Goal: Transaction & Acquisition: Register for event/course

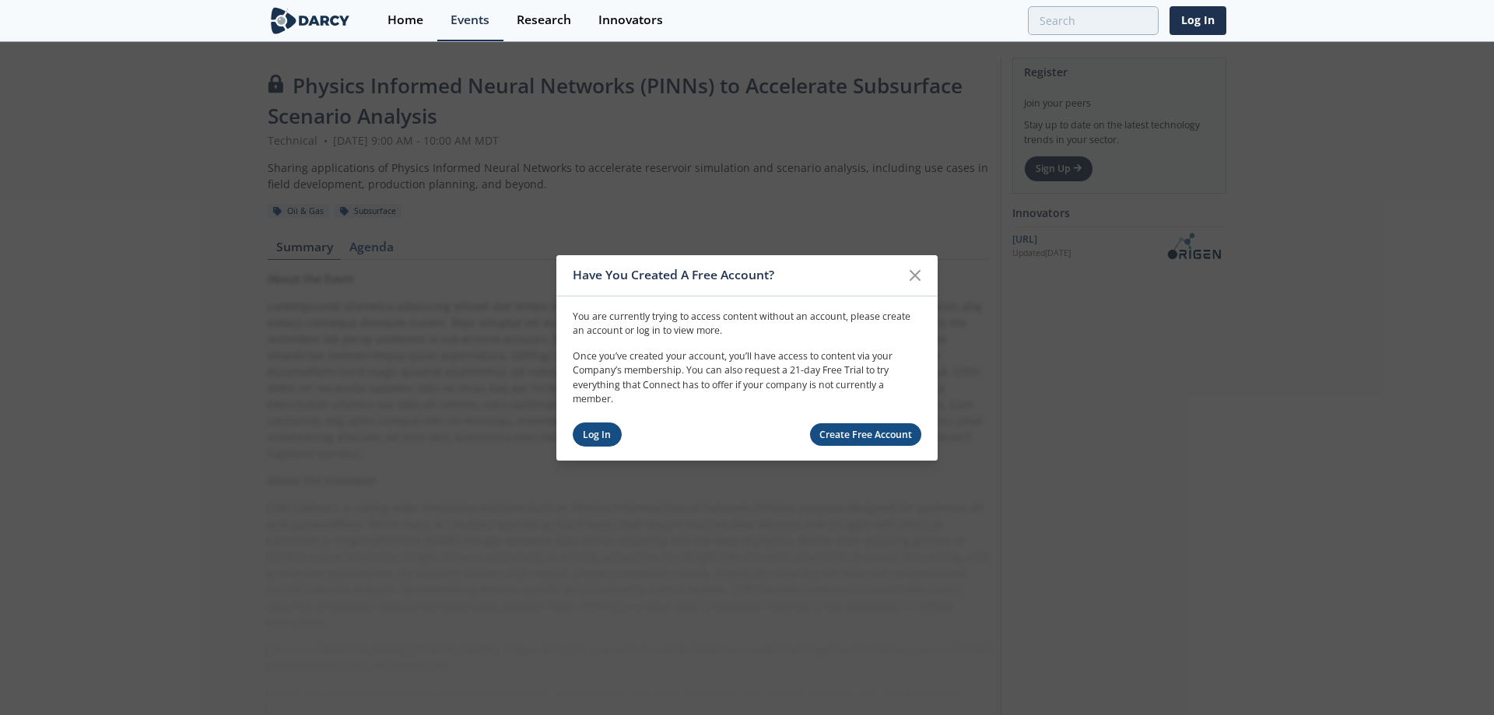
click at [588, 436] on link "Log In" at bounding box center [597, 435] width 49 height 24
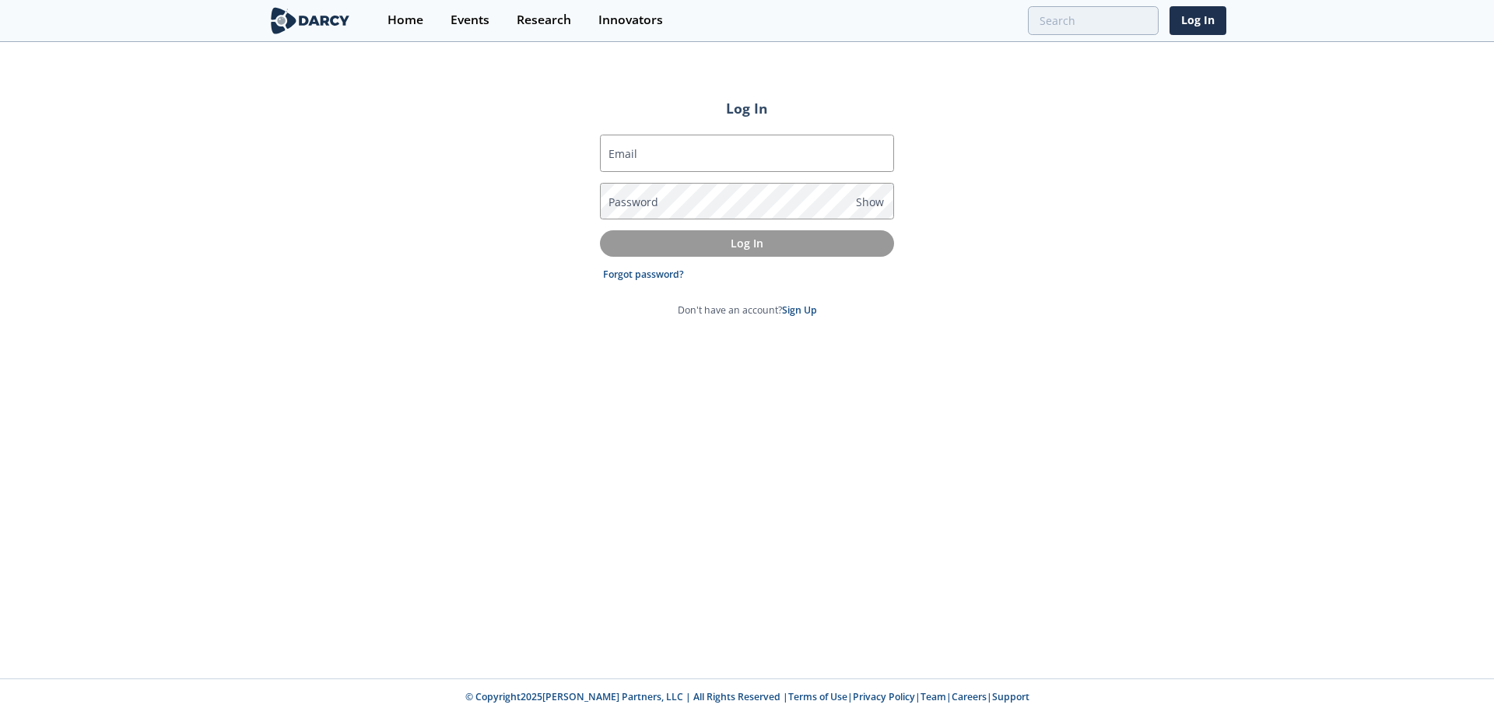
click at [627, 159] on label "Email" at bounding box center [623, 154] width 29 height 16
click at [627, 159] on input "Email" at bounding box center [747, 153] width 294 height 37
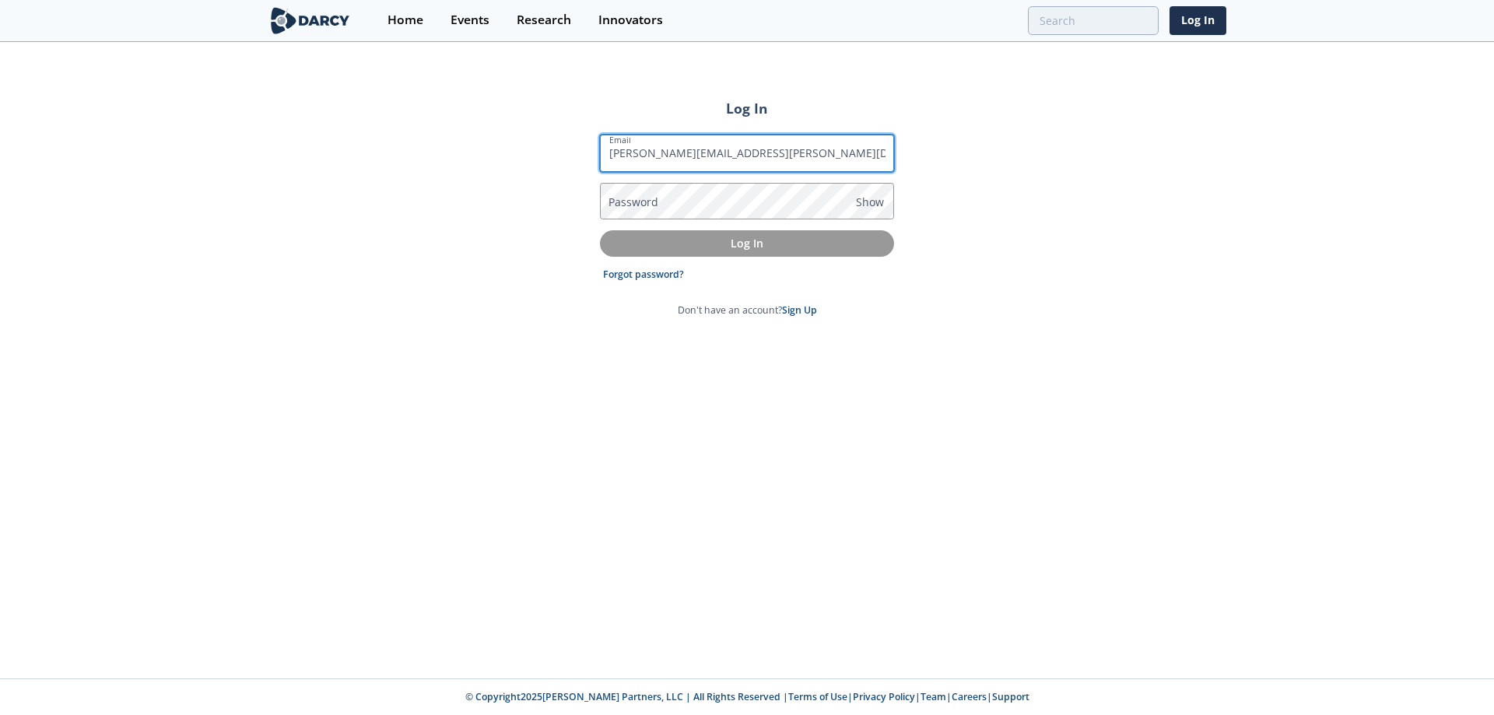
type input "[PERSON_NAME][EMAIL_ADDRESS][PERSON_NAME][DOMAIN_NAME]"
click at [655, 200] on label "Password" at bounding box center [634, 202] width 50 height 16
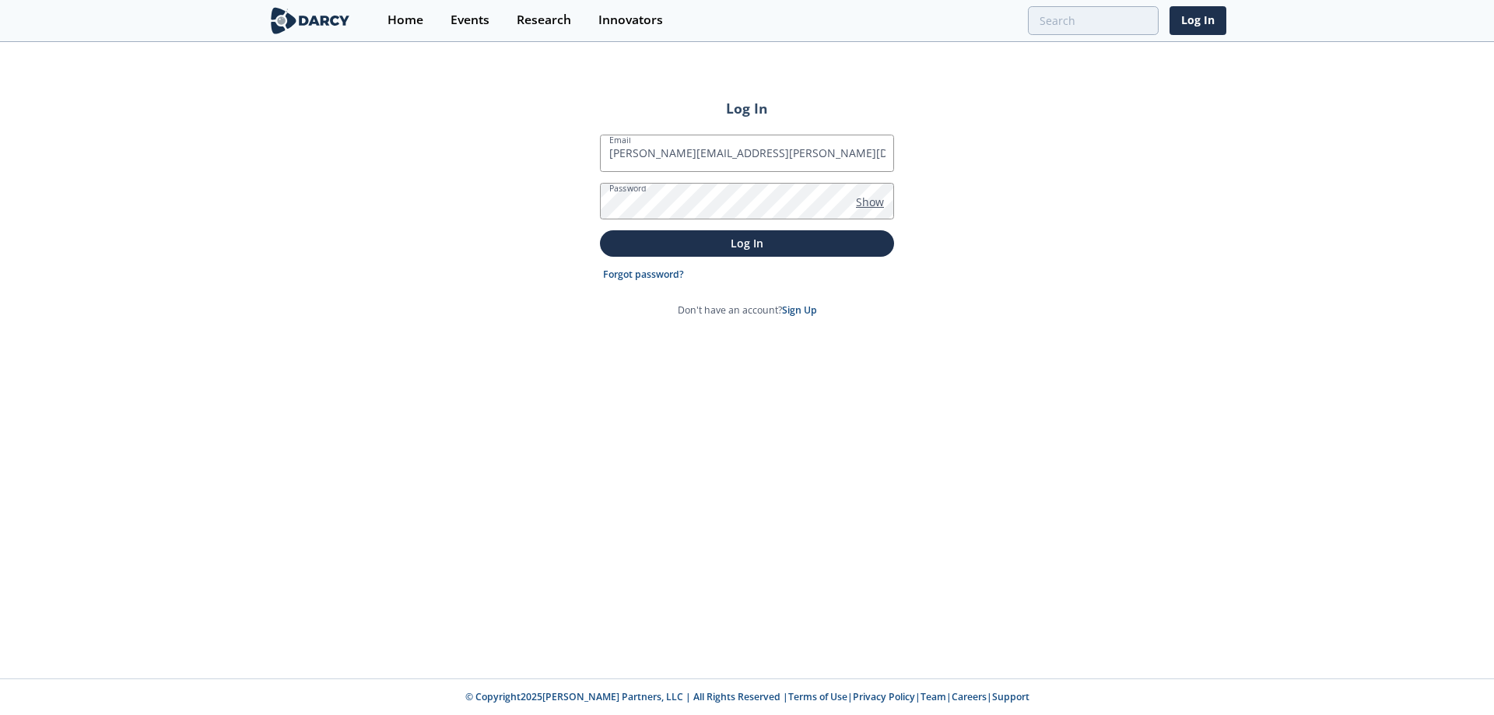
click at [868, 207] on span "Show" at bounding box center [870, 202] width 28 height 16
click at [600, 230] on button "Log In" at bounding box center [747, 243] width 294 height 26
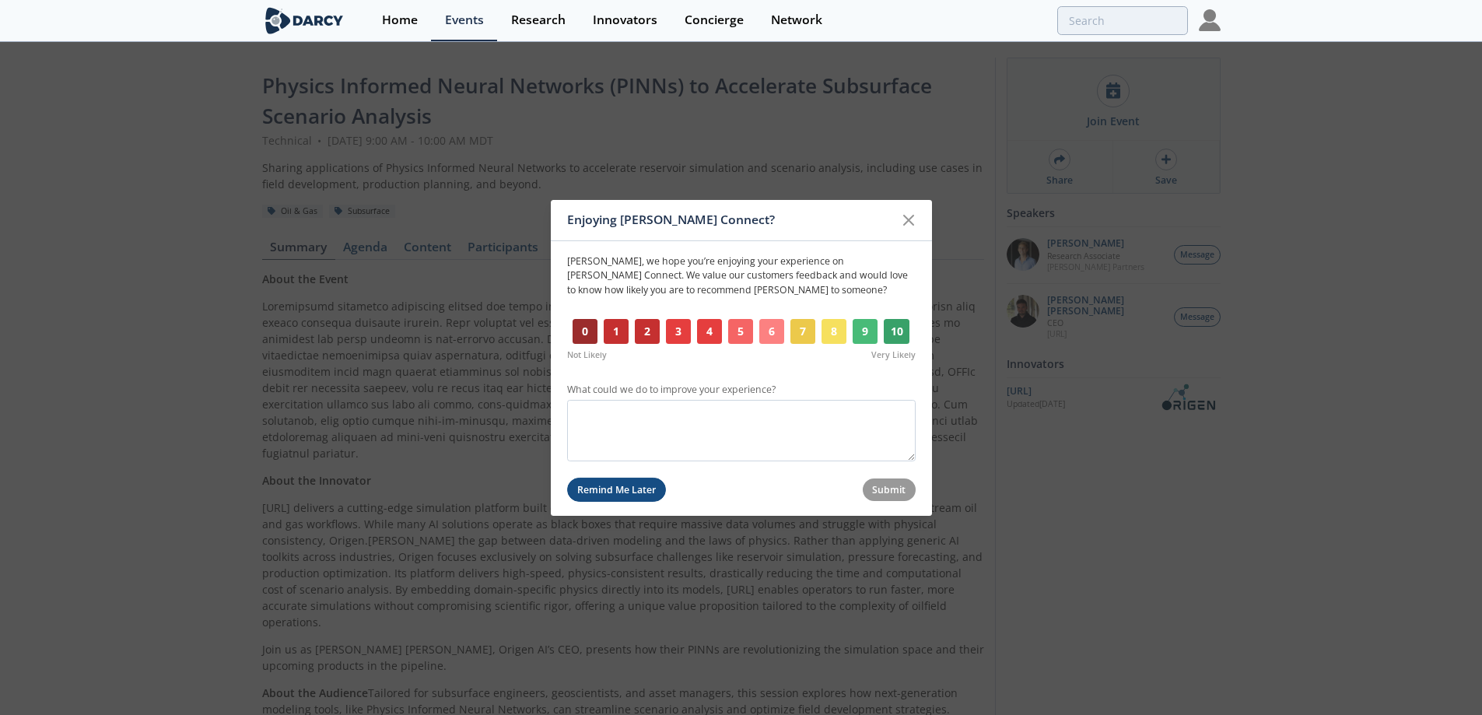
click at [640, 491] on button "Remind Me Later" at bounding box center [617, 490] width 100 height 24
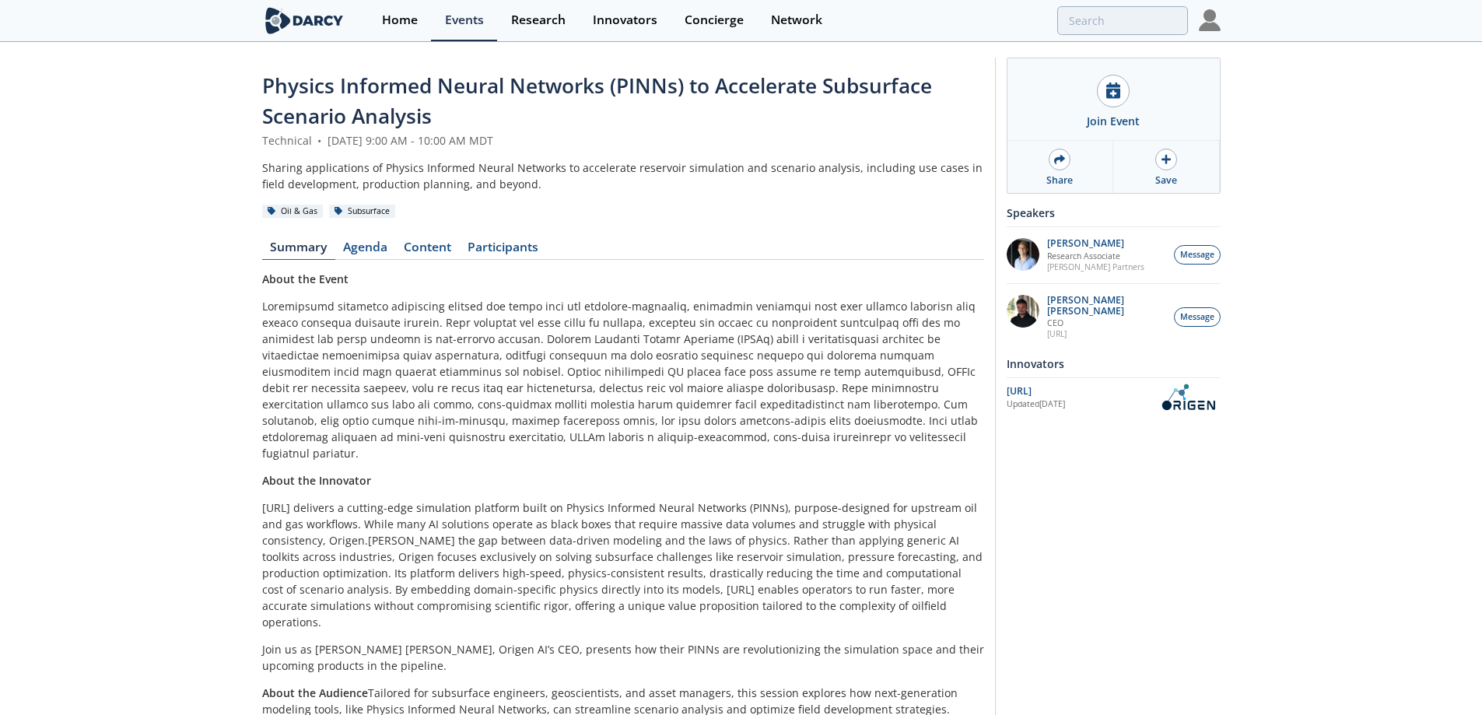
click at [390, 89] on span "Physics Informed Neural Networks (PINNs) to Accelerate Subsurface Scenario Anal…" at bounding box center [597, 101] width 670 height 58
click at [373, 248] on link "Agenda" at bounding box center [365, 250] width 61 height 19
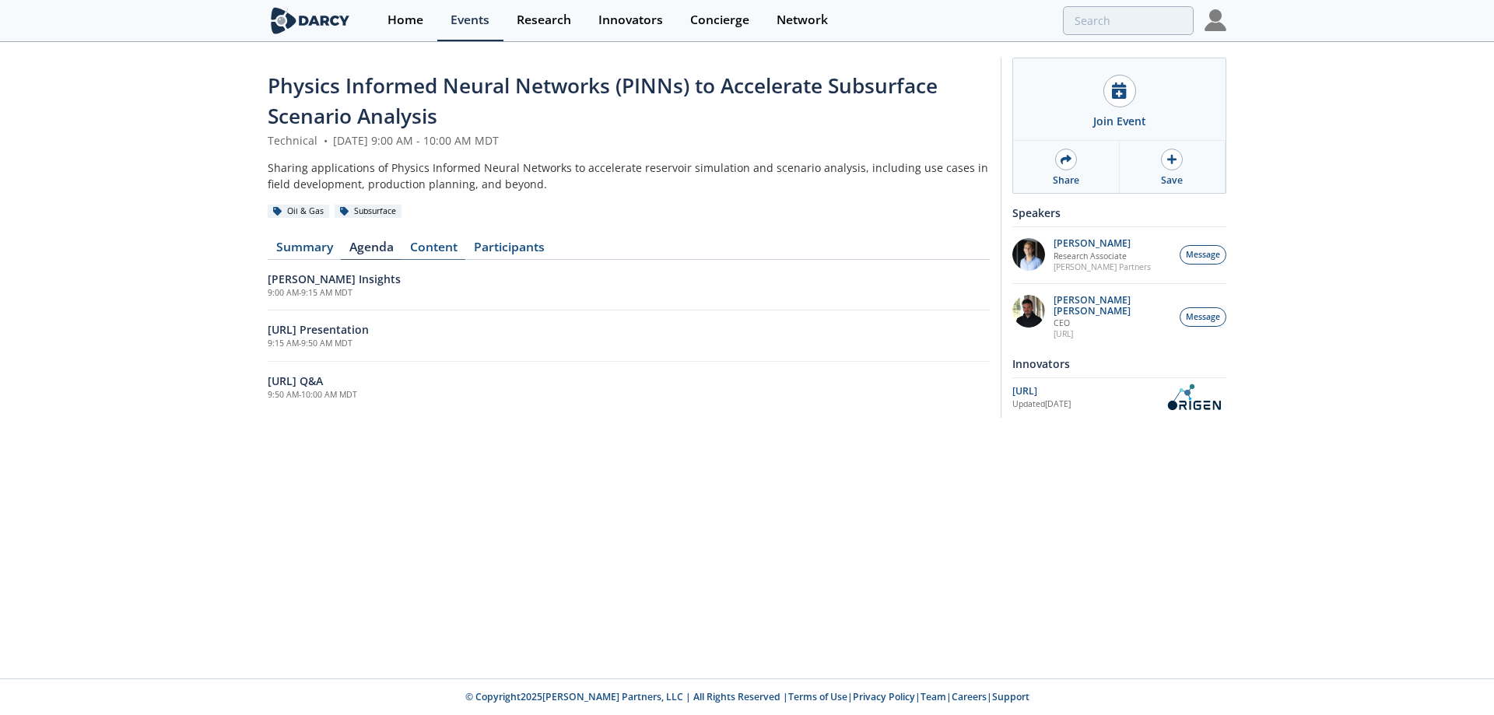
click at [441, 244] on link "Content" at bounding box center [434, 250] width 64 height 19
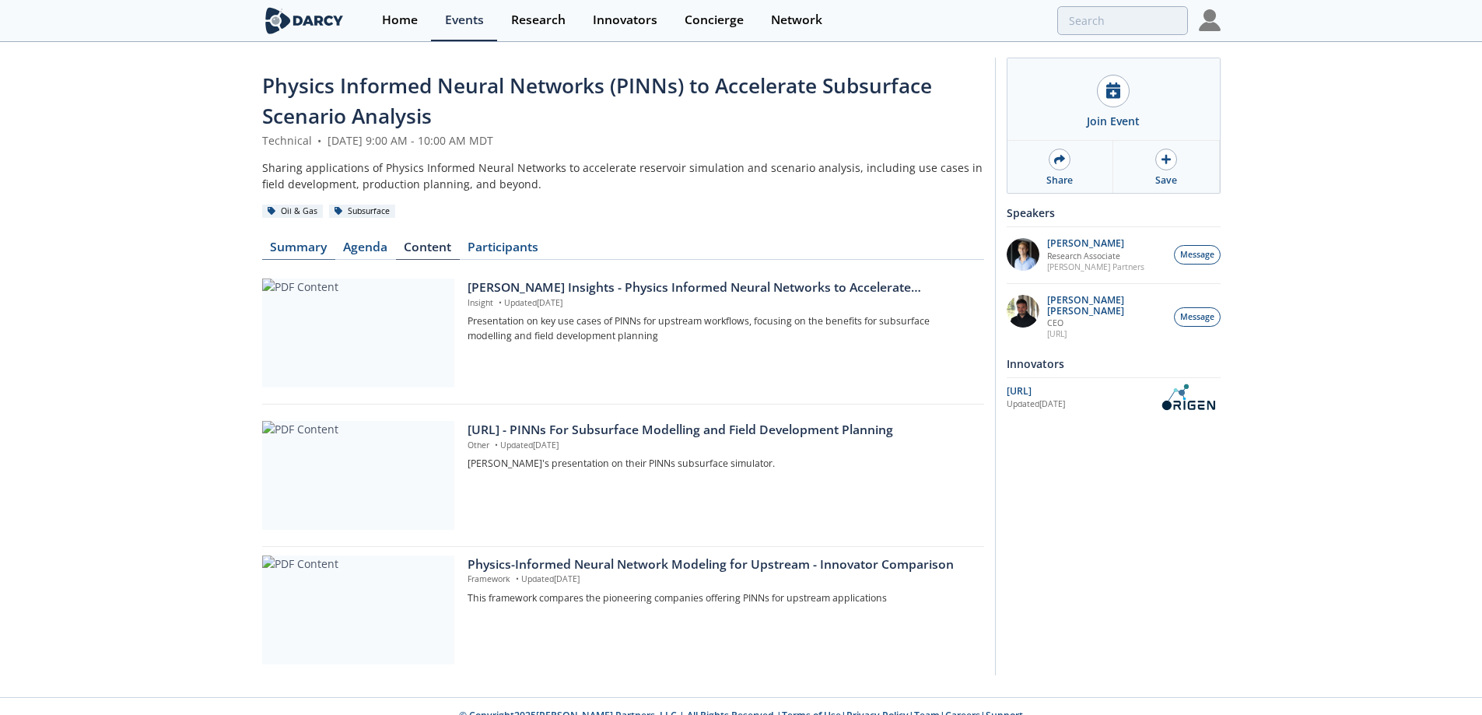
click at [286, 244] on link "Summary" at bounding box center [298, 250] width 73 height 19
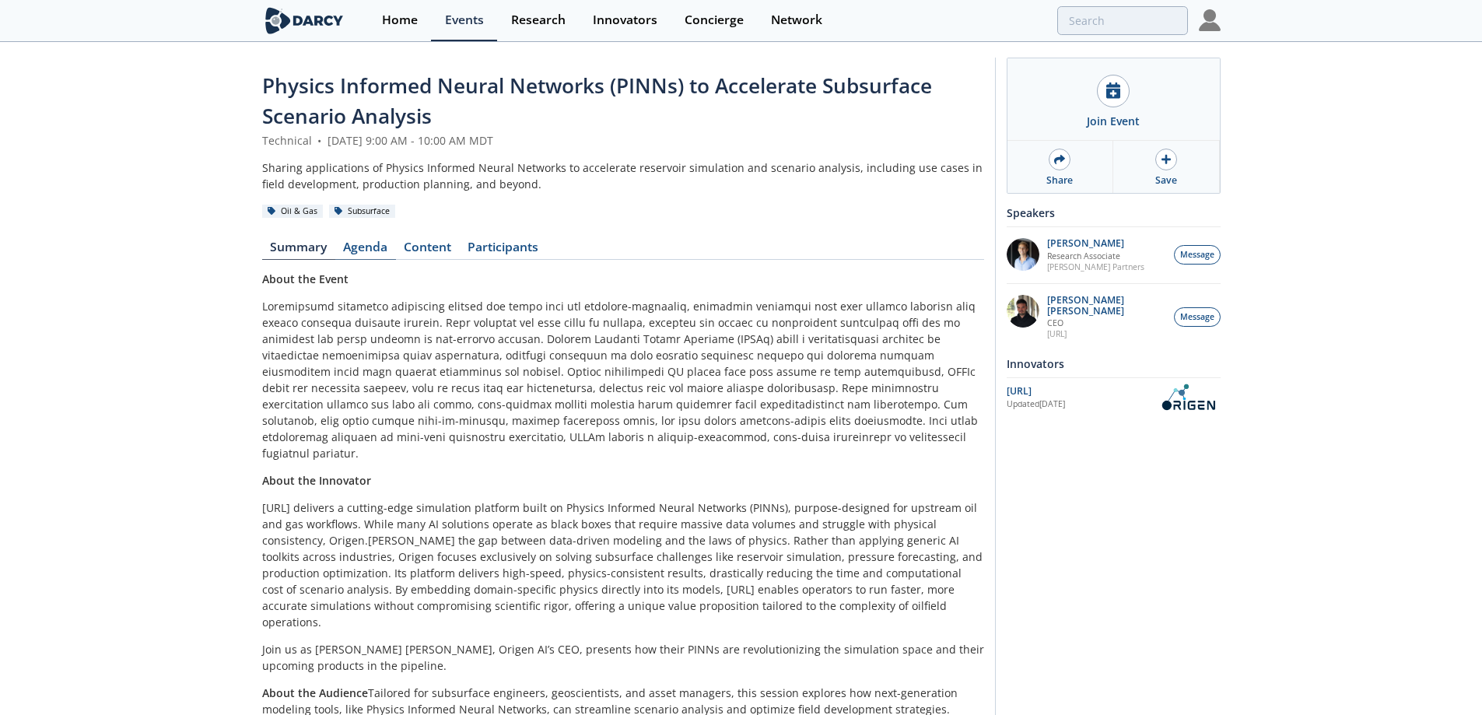
click at [353, 243] on link "Agenda" at bounding box center [365, 250] width 61 height 19
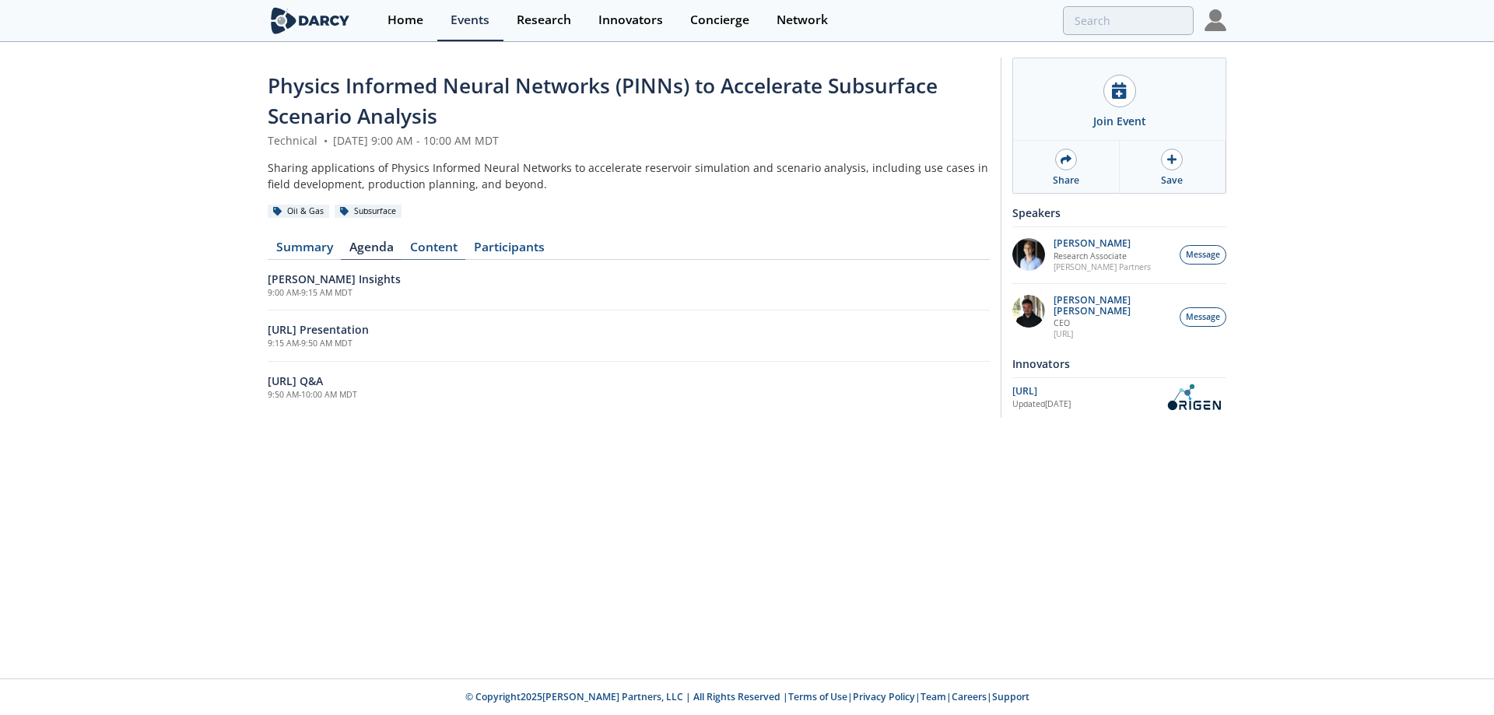
click at [417, 246] on link "Content" at bounding box center [434, 250] width 64 height 19
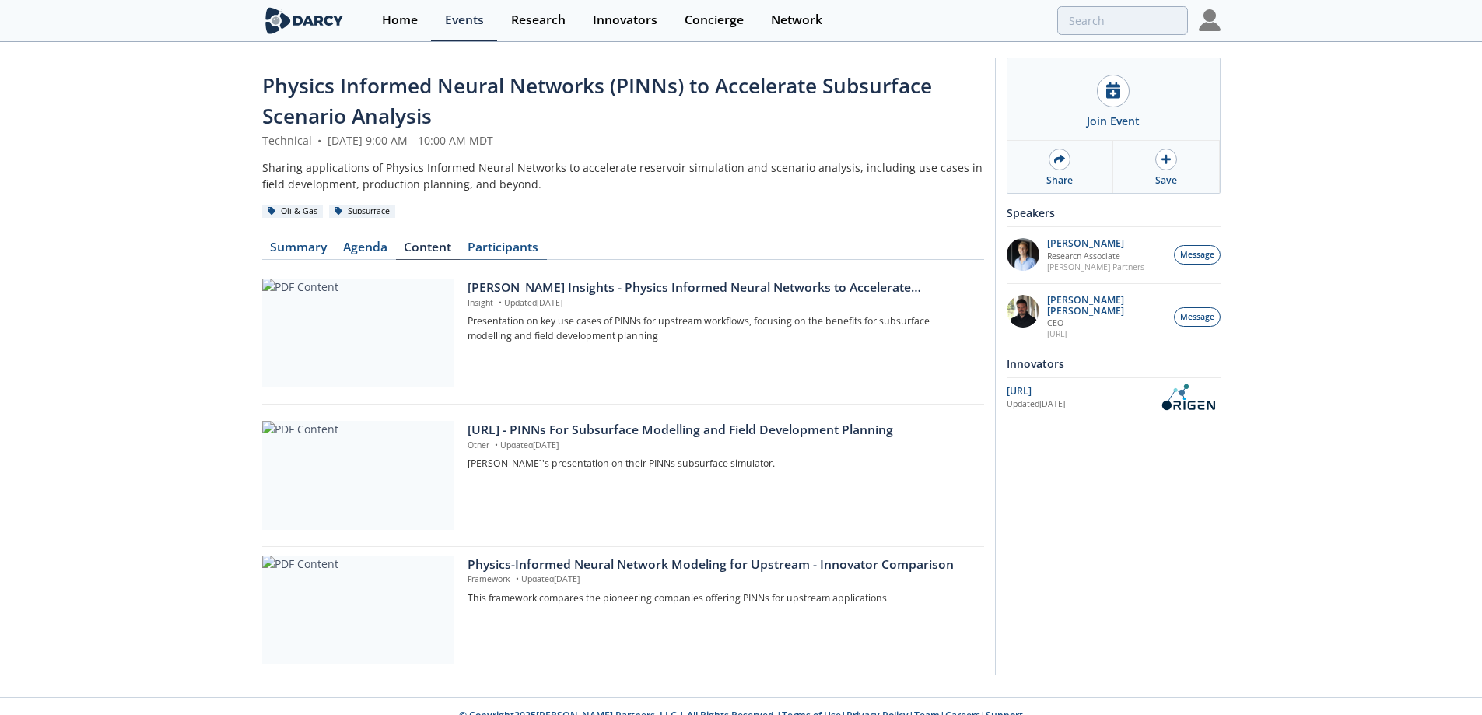
click at [472, 243] on link "Participants" at bounding box center [503, 250] width 87 height 19
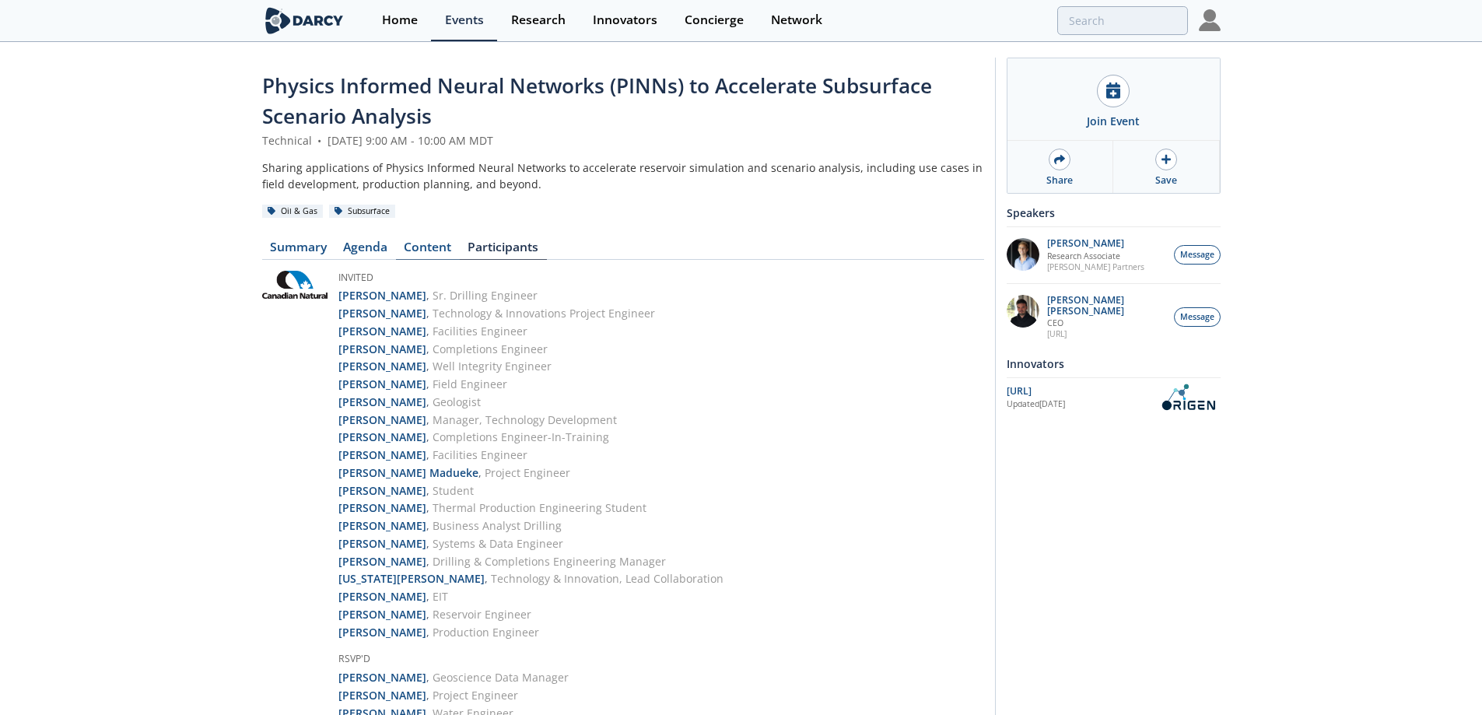
click at [448, 244] on link "Content" at bounding box center [428, 250] width 64 height 19
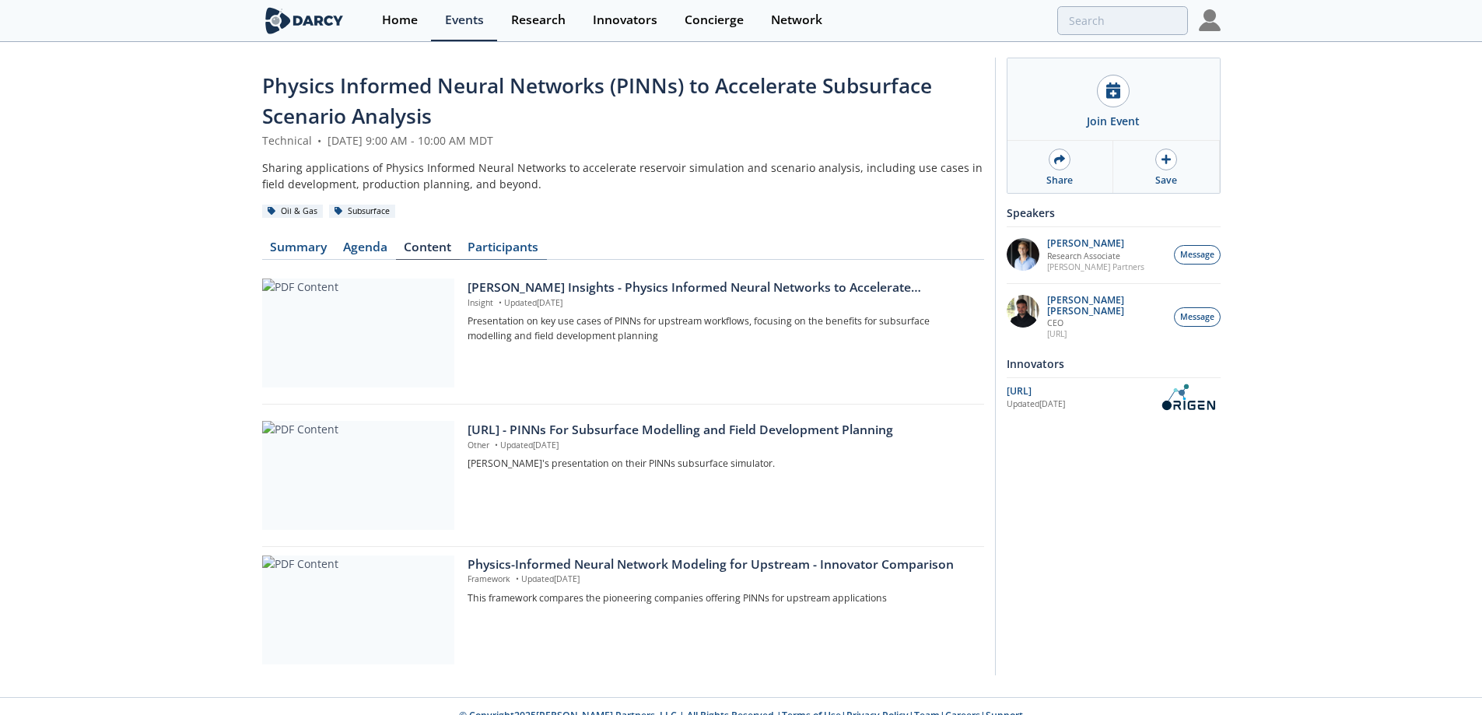
click at [488, 243] on link "Participants" at bounding box center [503, 250] width 87 height 19
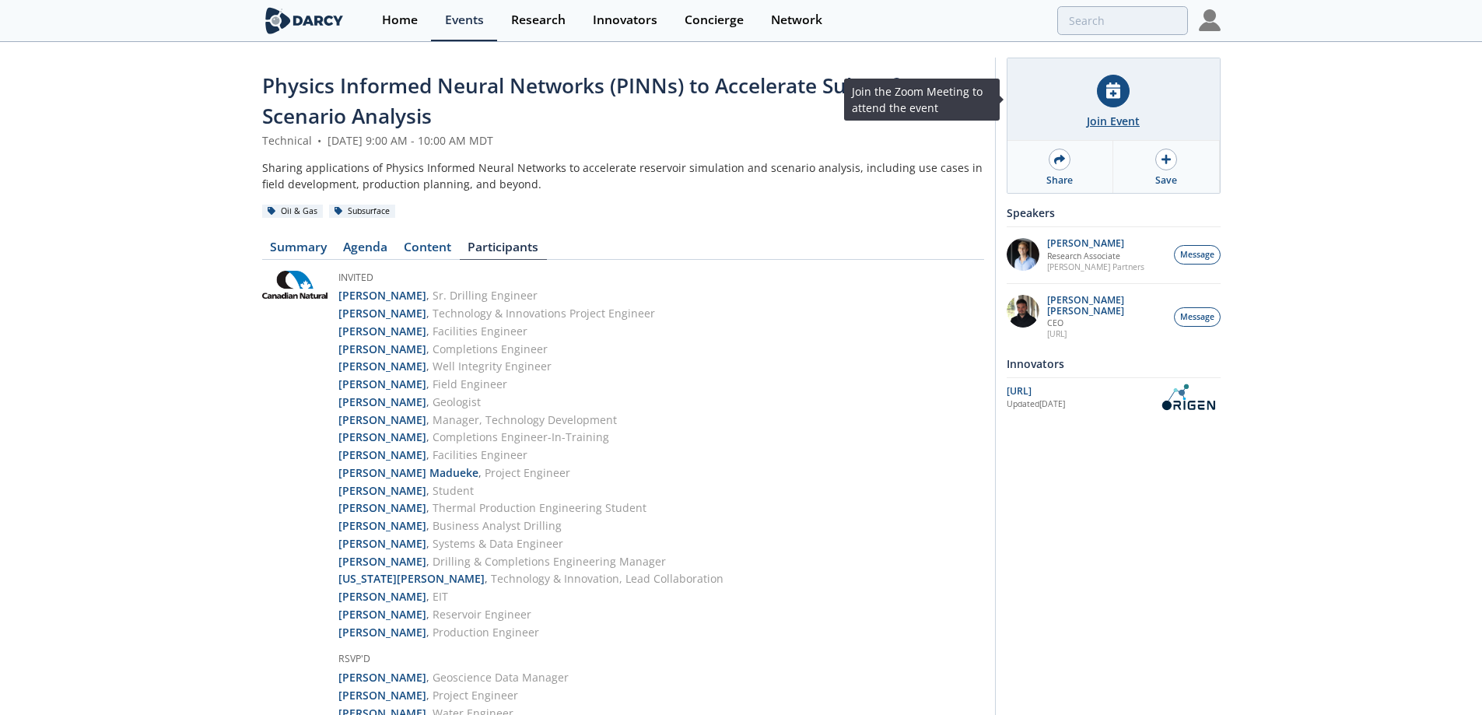
click at [1100, 126] on div "Join Event" at bounding box center [1113, 121] width 53 height 16
